Goal: Obtain resource: Download file/media

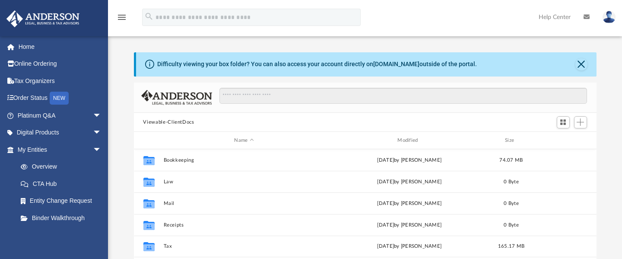
scroll to position [196, 463]
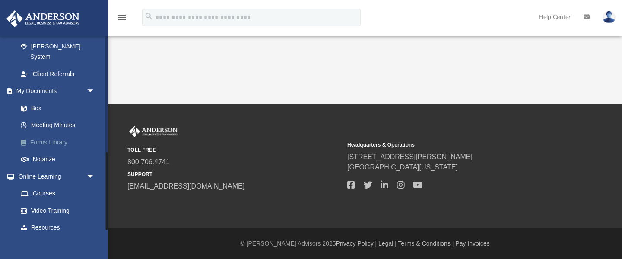
scroll to position [276, 0]
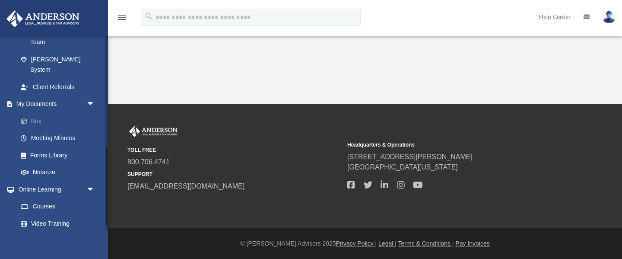
click at [37, 112] on link "Box" at bounding box center [60, 120] width 96 height 17
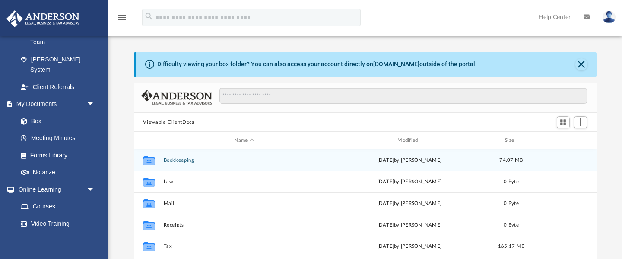
click at [172, 160] on button "Bookkeeping" at bounding box center [244, 160] width 162 height 6
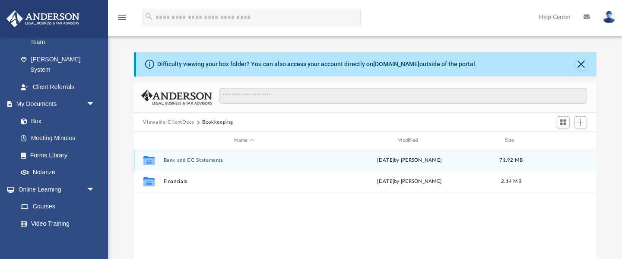
click at [185, 160] on button "Bank and CC Statements" at bounding box center [244, 160] width 162 height 6
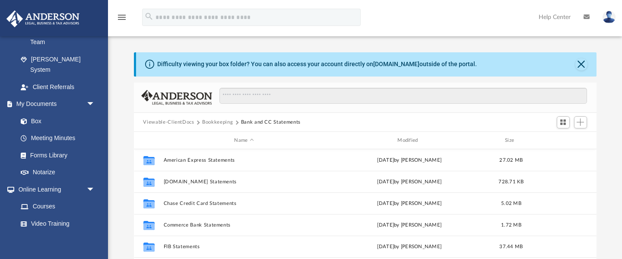
click at [212, 124] on button "Bookkeeping" at bounding box center [217, 122] width 31 height 8
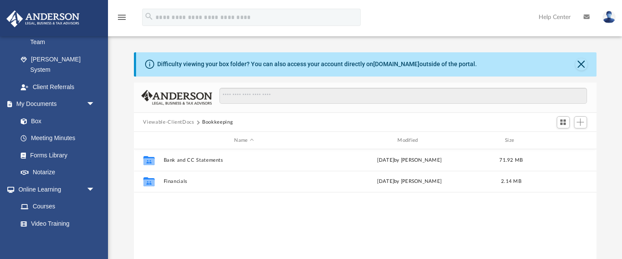
click at [181, 124] on button "Viewable-ClientDocs" at bounding box center [168, 122] width 51 height 8
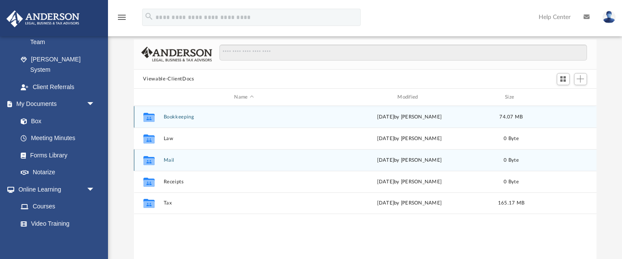
scroll to position [47, 0]
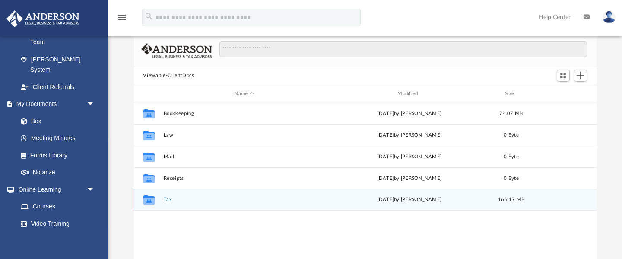
click at [166, 198] on button "Tax" at bounding box center [244, 200] width 162 height 6
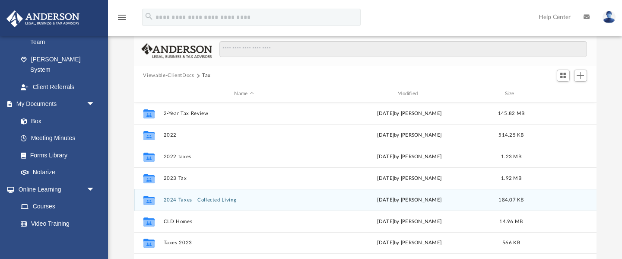
click at [169, 199] on button "2024 Taxes - Collected Living" at bounding box center [244, 200] width 162 height 6
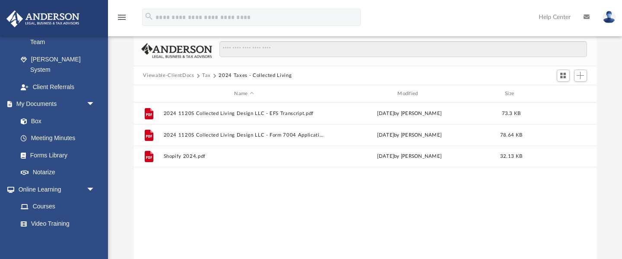
click at [206, 75] on button "Tax" at bounding box center [206, 76] width 9 height 8
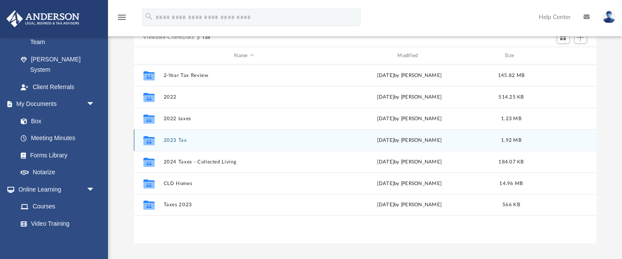
scroll to position [91, 0]
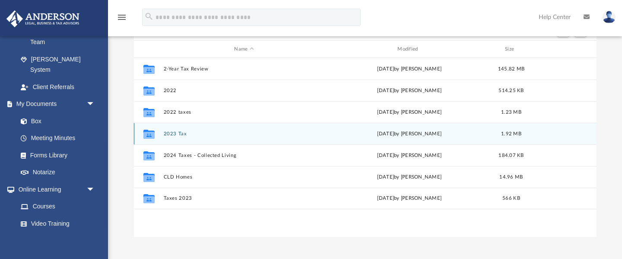
click at [176, 135] on button "2023 Tax" at bounding box center [244, 134] width 162 height 6
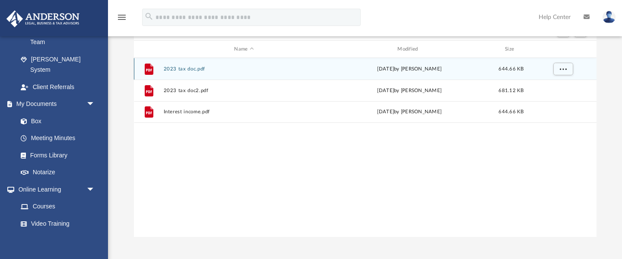
click at [184, 66] on button "2023 tax doc.pdf" at bounding box center [244, 69] width 162 height 6
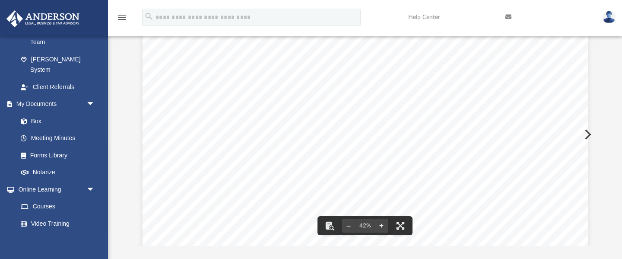
scroll to position [51, 0]
